Goal: Task Accomplishment & Management: Manage account settings

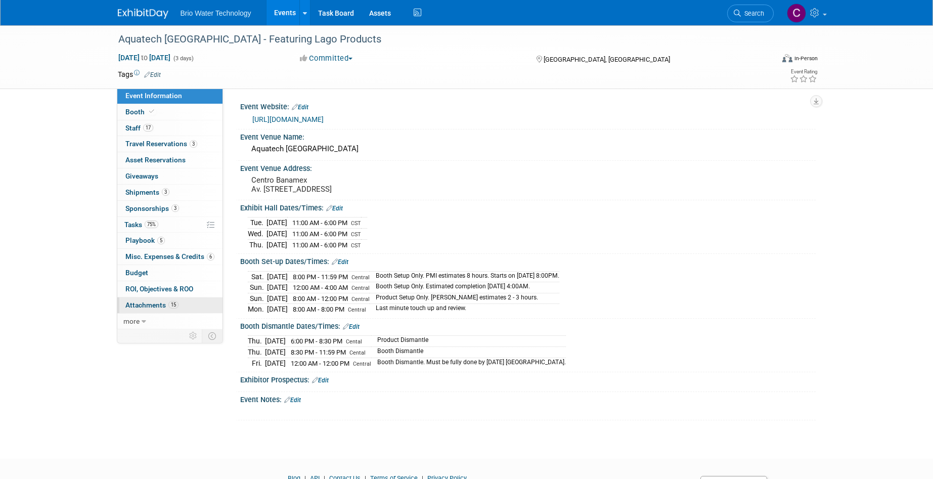
click at [141, 302] on span "Attachments 15" at bounding box center [151, 305] width 53 height 8
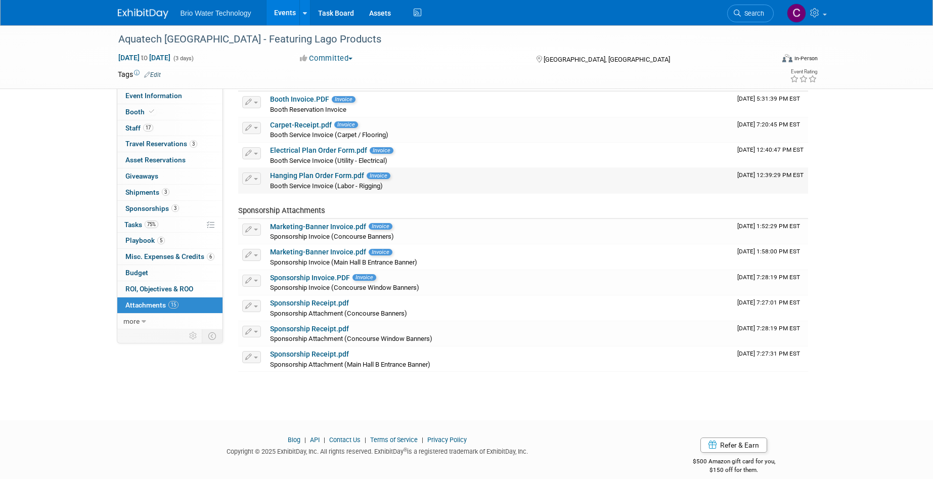
scroll to position [210, 0]
click at [137, 220] on span "Tasks 75%" at bounding box center [141, 224] width 34 height 8
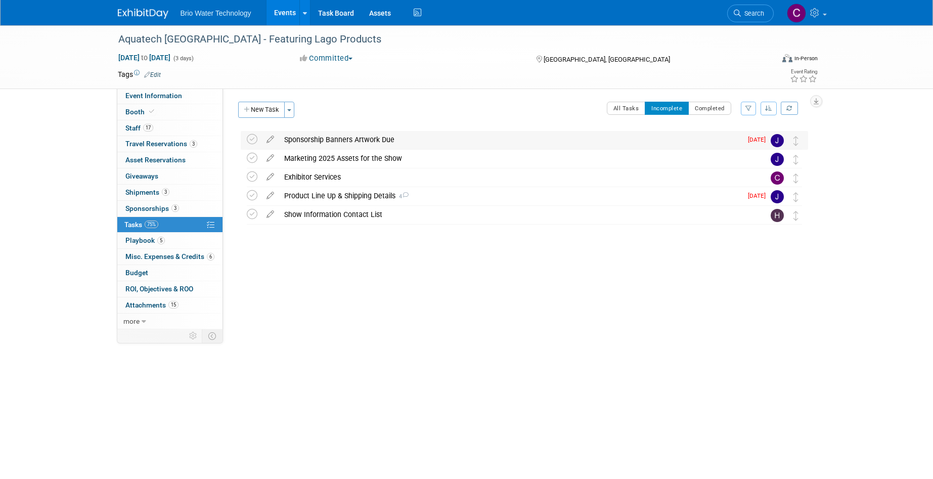
click at [346, 138] on div "Sponsorship Banners Artwork Due" at bounding box center [510, 139] width 462 height 17
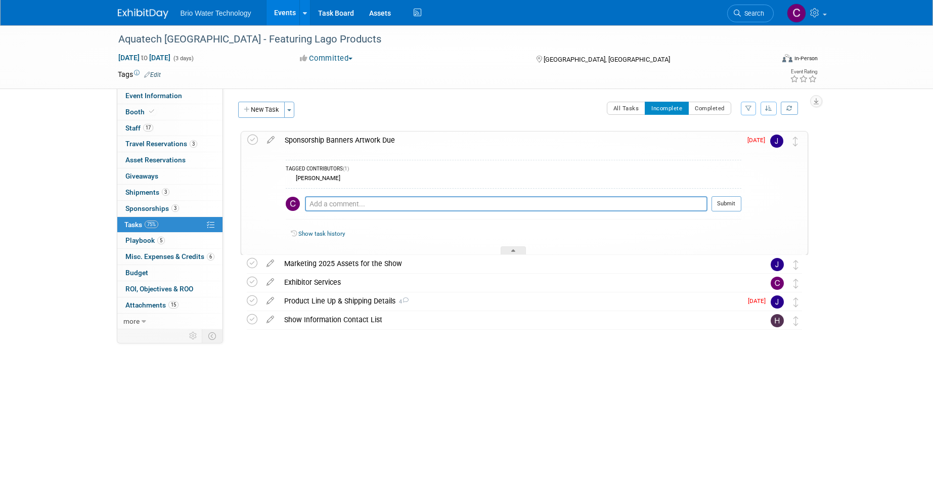
click at [346, 138] on div "Sponsorship Banners Artwork Due" at bounding box center [509, 139] width 461 height 17
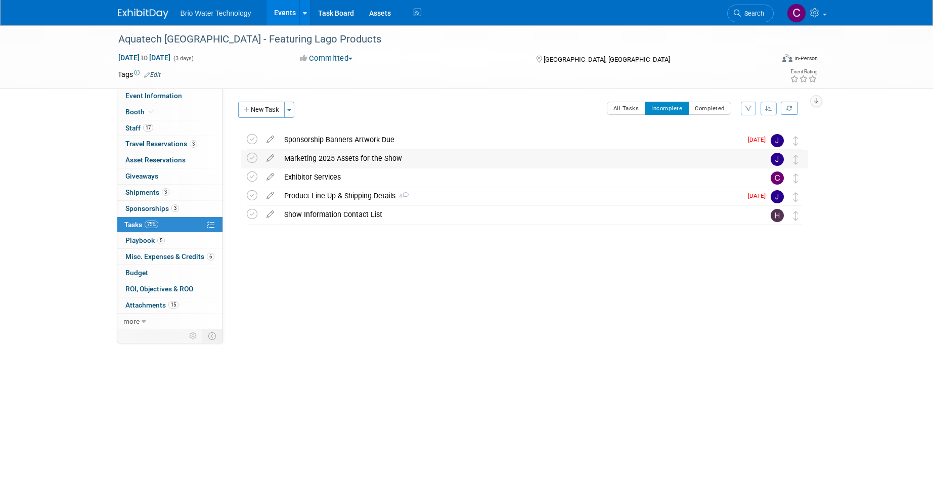
click at [341, 156] on div "Marketing 2025 Assets for the Show" at bounding box center [514, 158] width 471 height 17
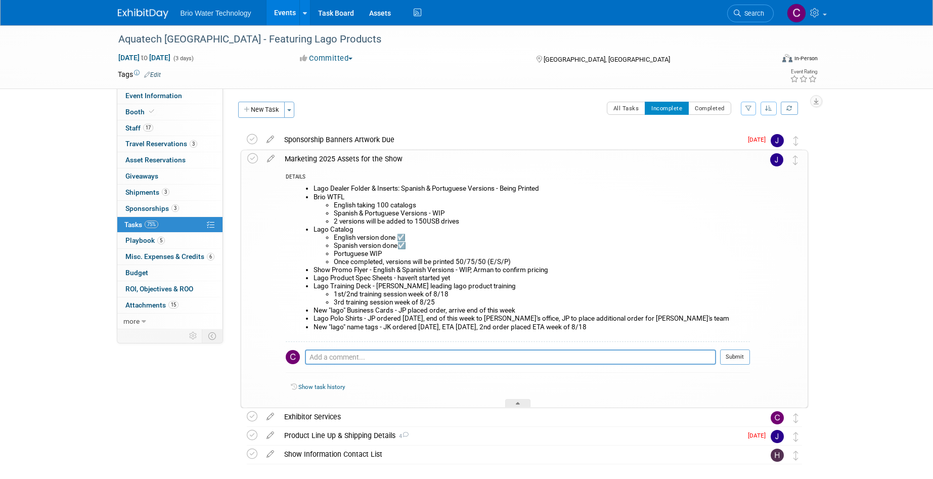
click at [341, 156] on div "Marketing 2025 Assets for the Show" at bounding box center [514, 158] width 470 height 17
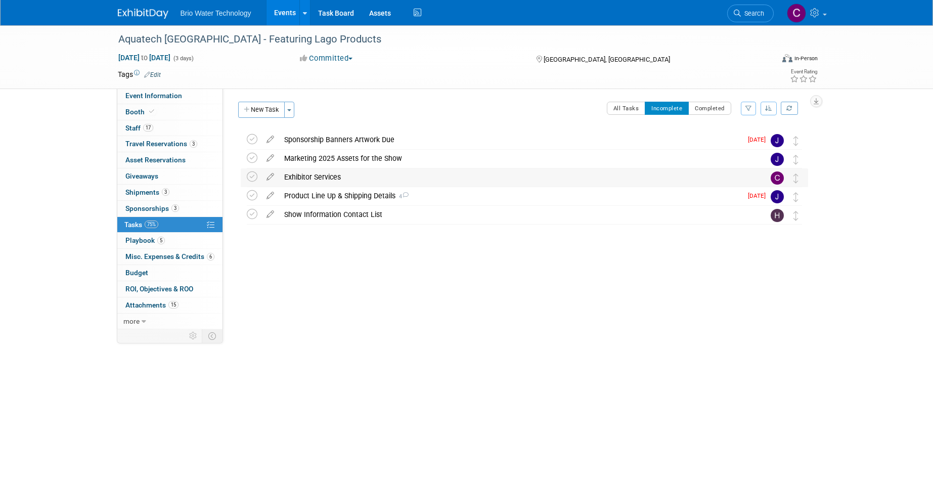
click at [323, 175] on div "Exhibitor Services" at bounding box center [514, 176] width 471 height 17
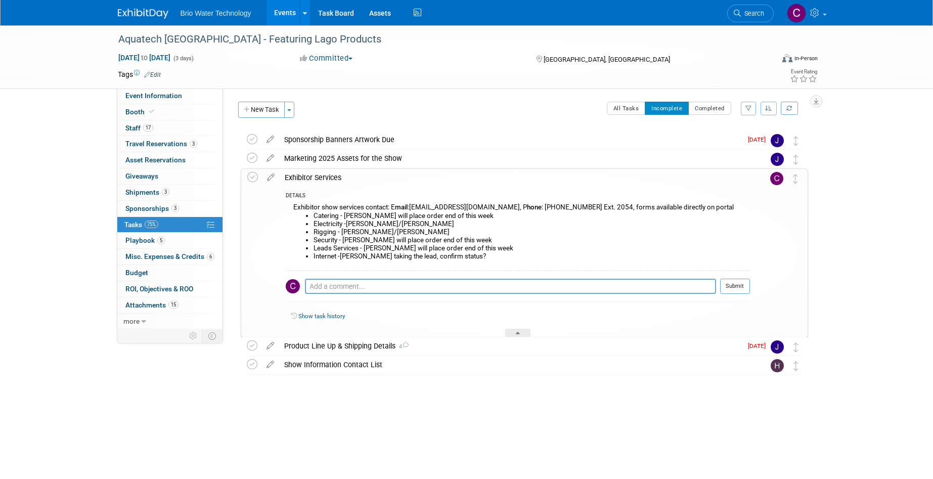
click at [323, 175] on div "Exhibitor Services" at bounding box center [514, 177] width 470 height 17
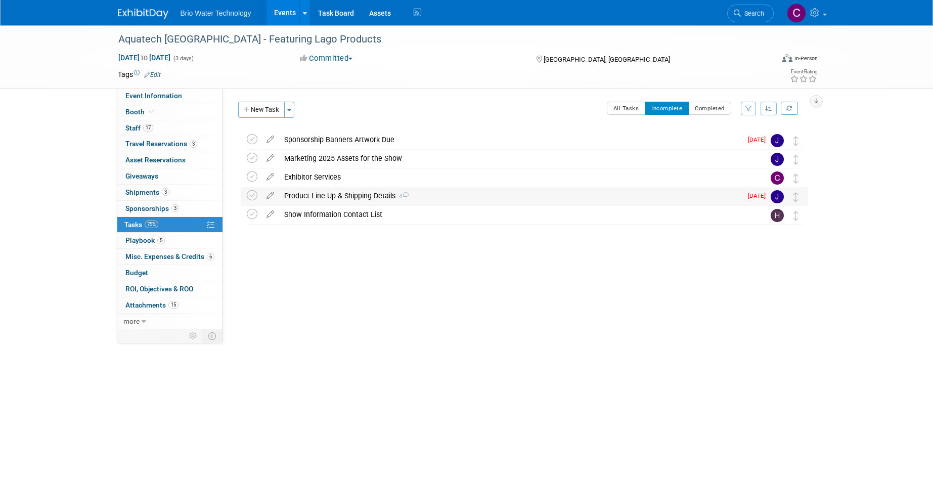
click at [316, 194] on div "Product Line Up & Shipping Details 4" at bounding box center [510, 195] width 462 height 17
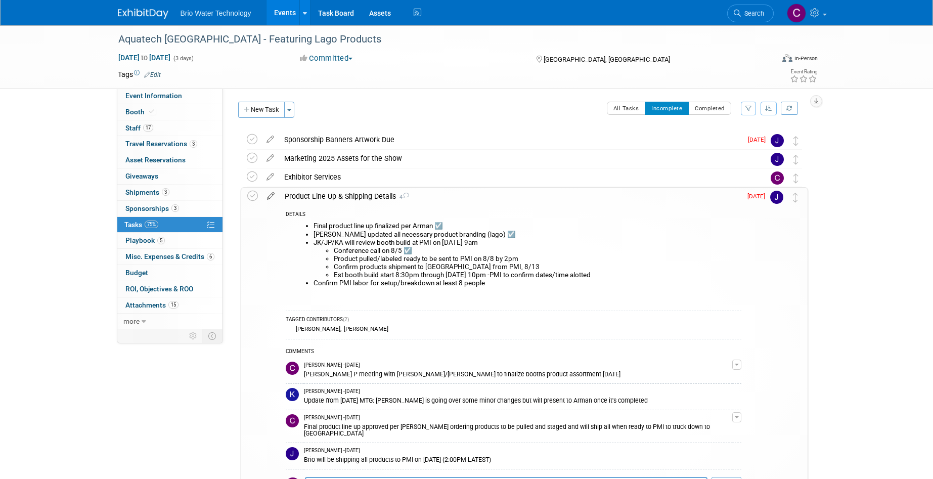
click at [270, 194] on icon at bounding box center [271, 194] width 18 height 13
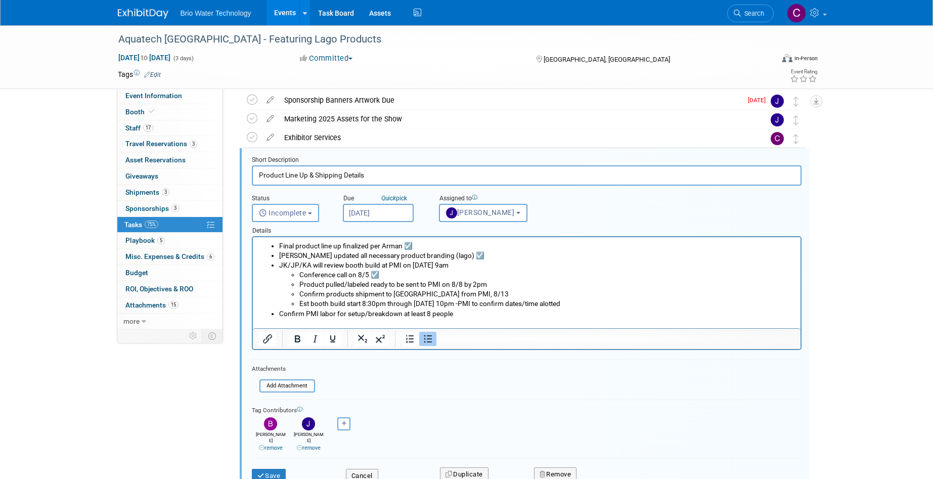
click at [448, 267] on li "JK/JP/KA will review booth build at PMI on [DATE] 9am Conference call on 8/5 ☑️…" at bounding box center [536, 284] width 516 height 48
click at [631, 271] on li "Conference call on 8/5 ☑️" at bounding box center [546, 275] width 495 height 10
click at [450, 266] on li "JK/JP/KA will review booth build at PMI on [DATE] 9am Conference call on 8/5 ☑️…" at bounding box center [536, 284] width 516 height 48
click at [604, 295] on li "Confirm products shipment to [GEOGRAPHIC_DATA] from PMI, 8/13" at bounding box center [546, 294] width 495 height 10
click at [489, 285] on li "Product pulled/labeled ready to be sent to PMI on 8/8 by 2pm" at bounding box center [546, 284] width 495 height 10
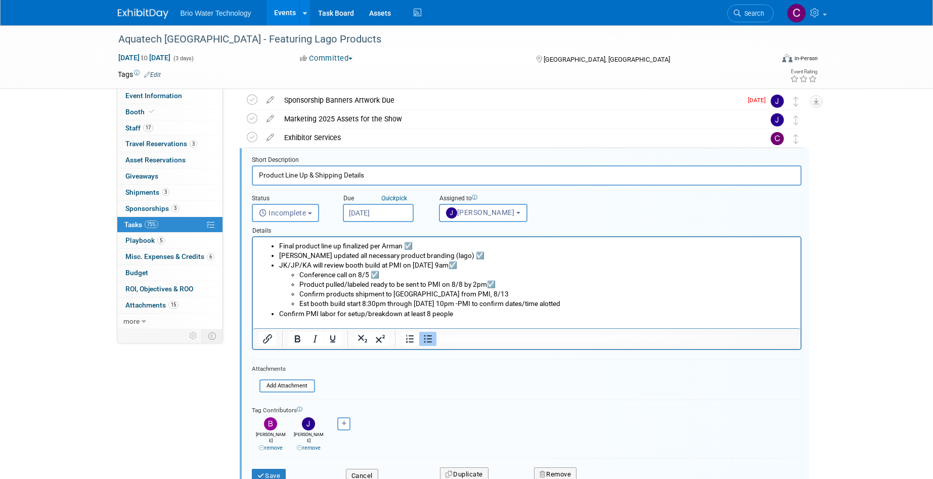
click at [461, 297] on li "Confirm products shipment to [GEOGRAPHIC_DATA] from PMI, 8/13" at bounding box center [546, 294] width 495 height 10
click at [620, 291] on li "Confirm products shipment to [GEOGRAPHIC_DATA] from PMI, 8/14" at bounding box center [546, 295] width 495 height 10
drag, startPoint x: 277, startPoint y: 468, endPoint x: 284, endPoint y: 463, distance: 8.4
click at [277, 469] on button "Save" at bounding box center [269, 476] width 34 height 14
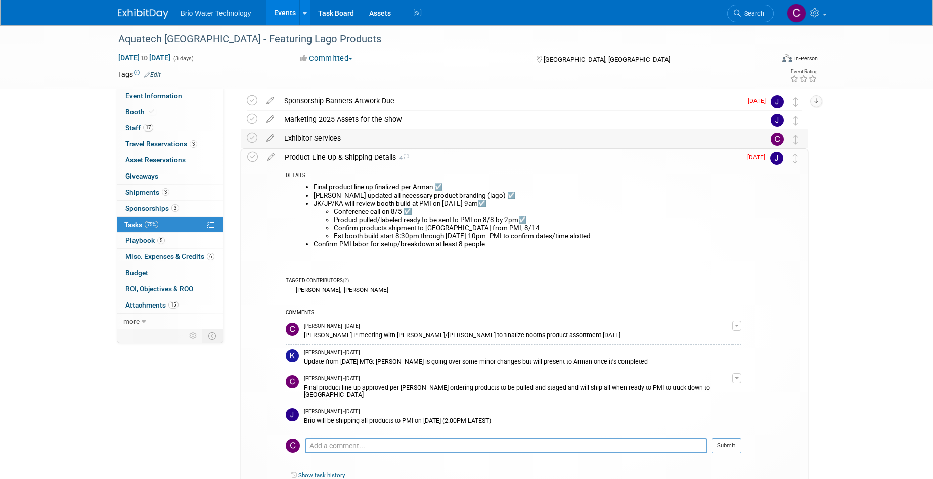
click at [320, 137] on div "Exhibitor Services" at bounding box center [514, 137] width 471 height 17
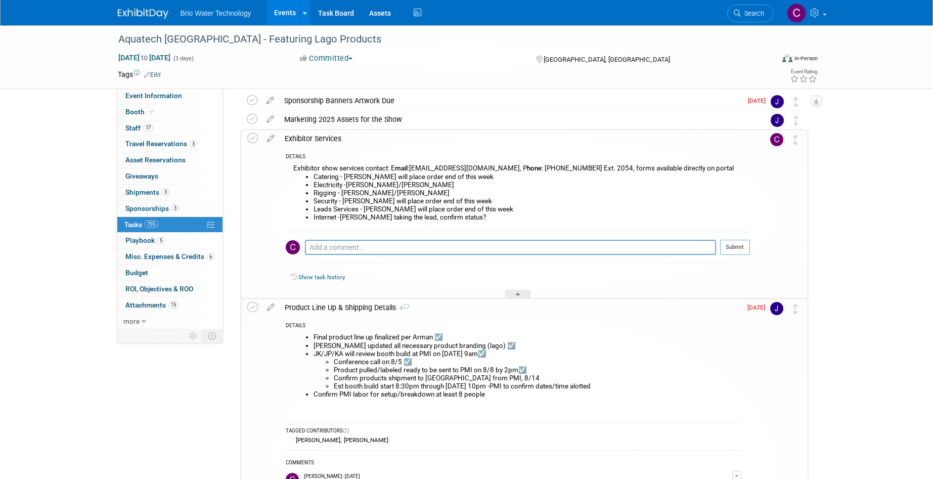
click at [322, 139] on div "Exhibitor Services" at bounding box center [514, 138] width 470 height 17
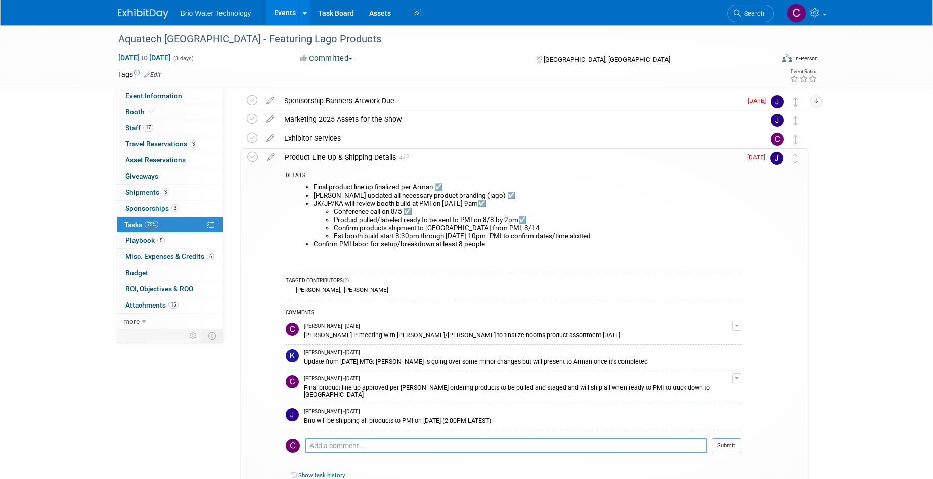
click at [323, 157] on div "Product Line Up & Shipping Details 4" at bounding box center [509, 157] width 461 height 17
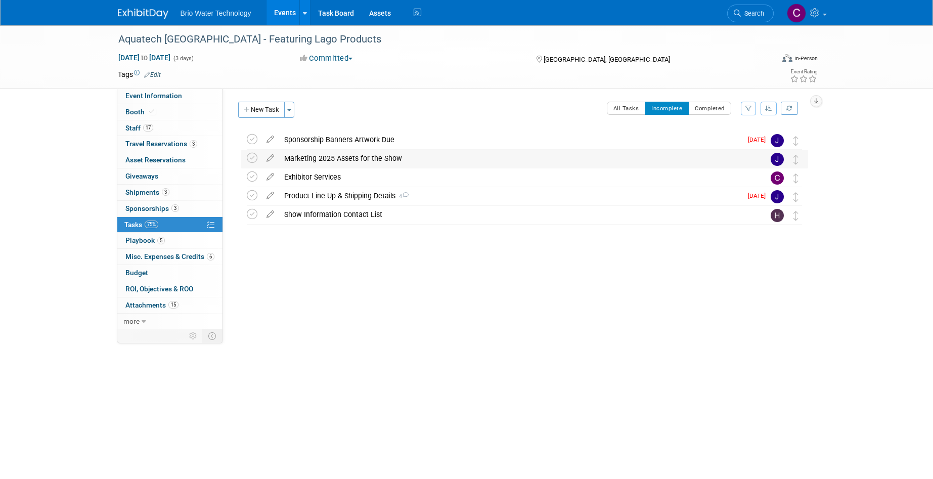
scroll to position [0, 0]
click at [316, 194] on div "Product Line Up & Shipping Details 4" at bounding box center [510, 195] width 462 height 17
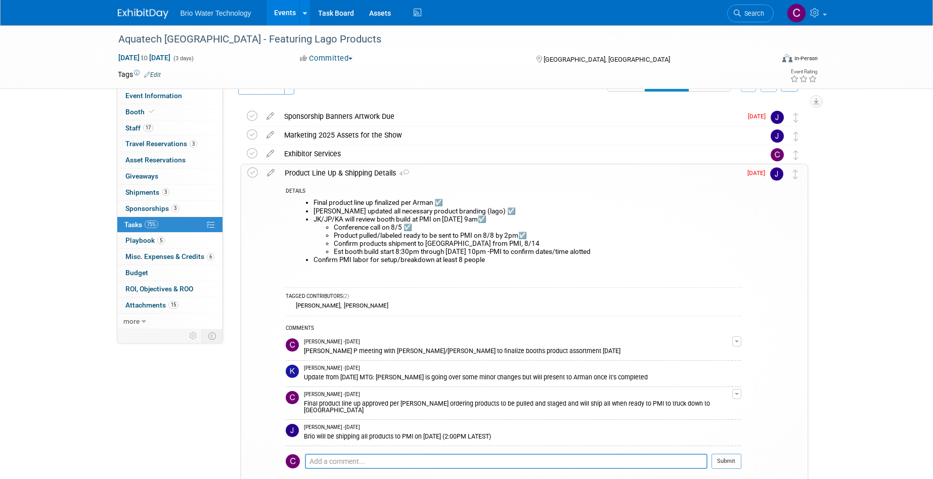
scroll to position [20, 0]
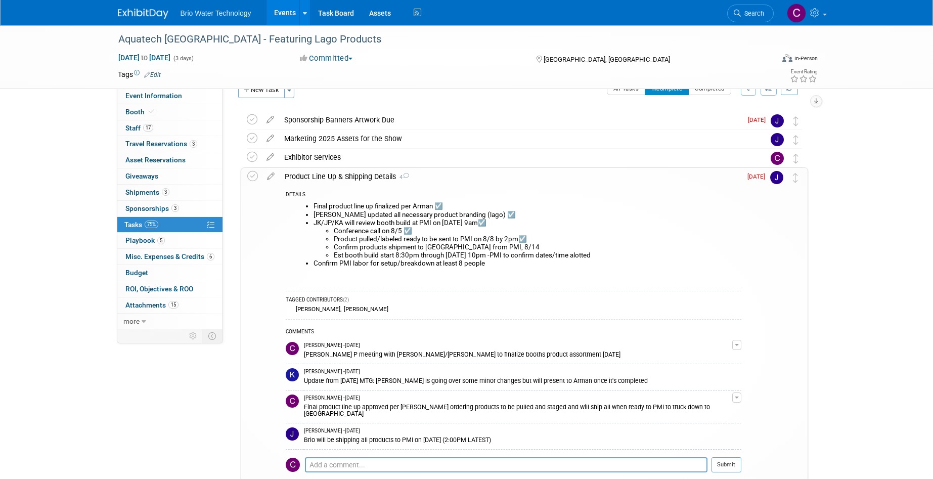
click at [269, 174] on icon at bounding box center [271, 174] width 18 height 13
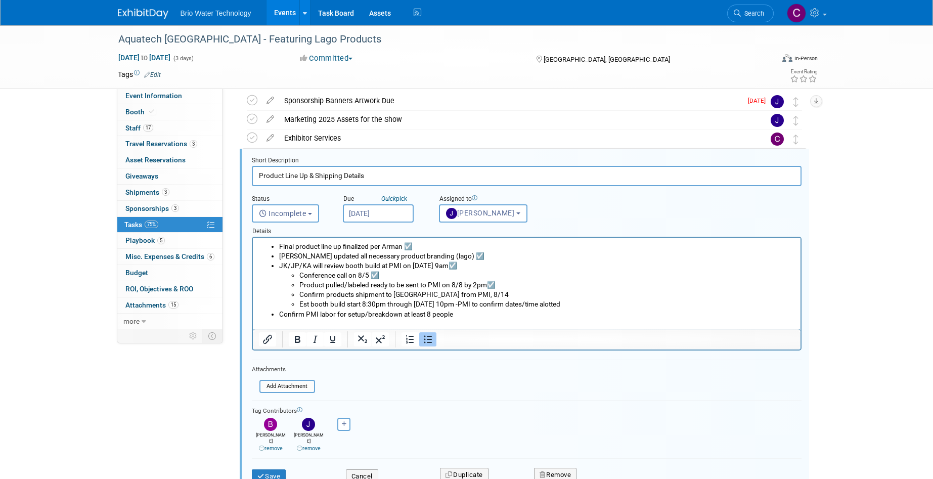
scroll to position [39, 0]
drag, startPoint x: 464, startPoint y: 265, endPoint x: 479, endPoint y: 264, distance: 14.7
click at [464, 265] on li "JK/JP/KA will review booth build at PMI on [DATE] 9am☑️ Conference call on 8/5 …" at bounding box center [536, 284] width 516 height 48
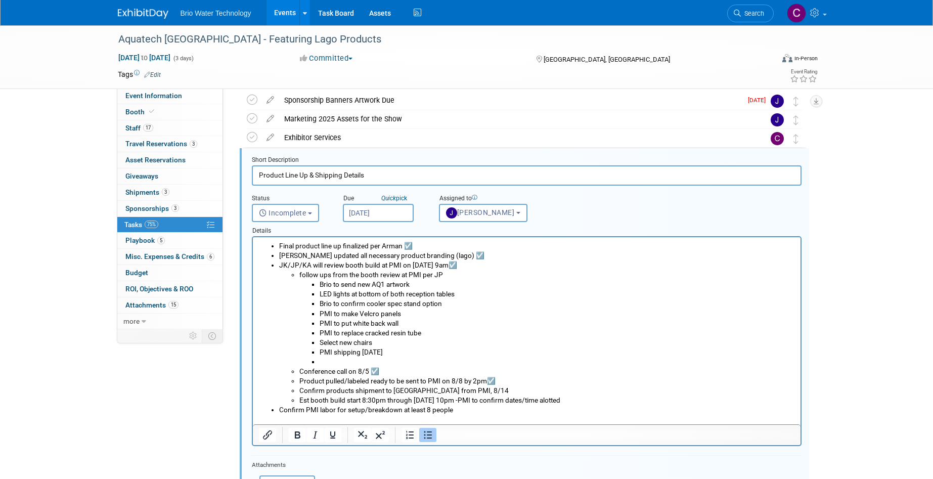
click at [324, 361] on li "Rich Text Area. Press ALT-0 for help." at bounding box center [556, 362] width 475 height 10
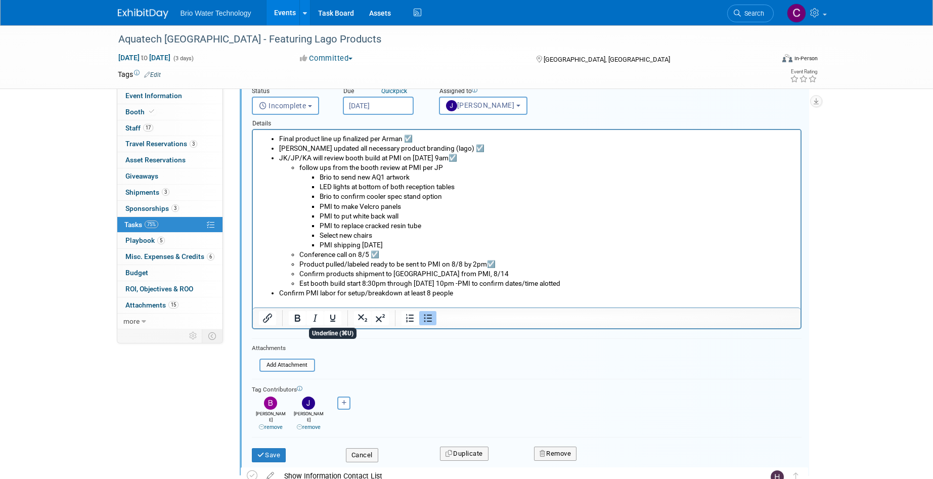
scroll to position [148, 0]
click at [268, 447] on button "Save" at bounding box center [269, 454] width 34 height 14
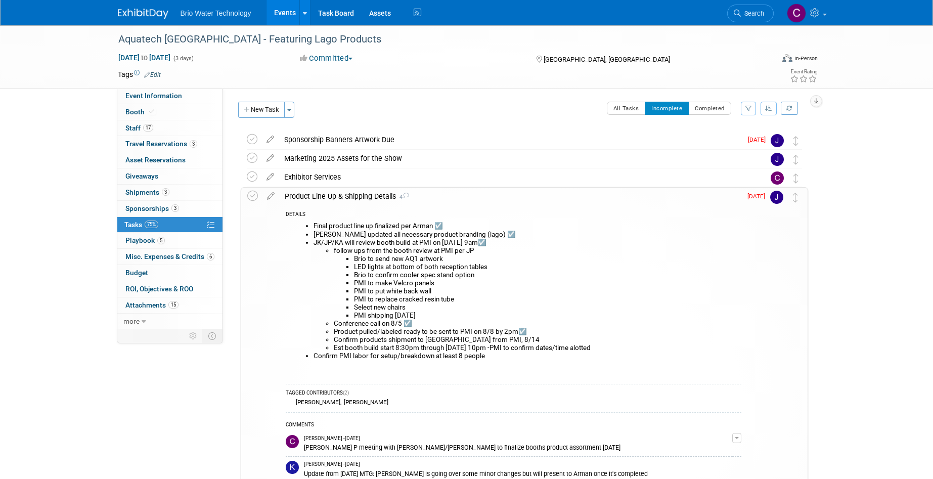
scroll to position [0, 0]
click at [309, 194] on div "Product Line Up & Shipping Details 4" at bounding box center [509, 196] width 461 height 17
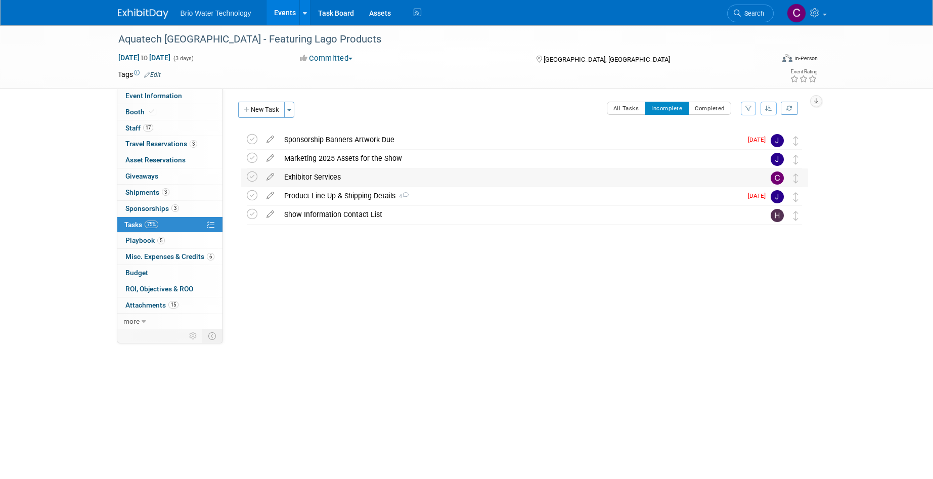
click at [303, 177] on div "Exhibitor Services" at bounding box center [514, 176] width 471 height 17
